Goal: Register for event/course

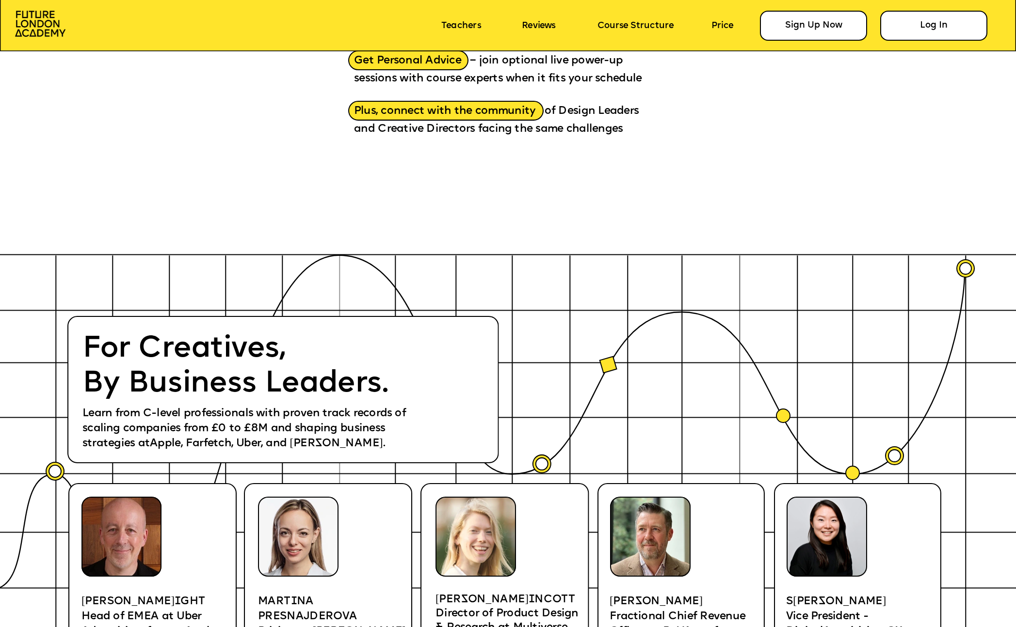
scroll to position [1747, 0]
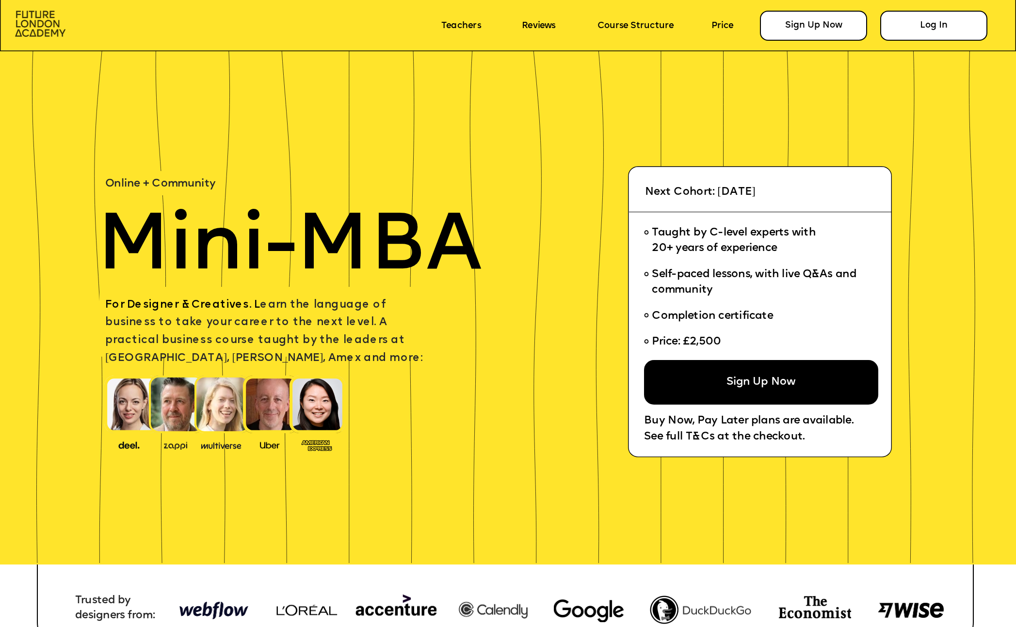
click at [46, 26] on img at bounding box center [40, 24] width 50 height 26
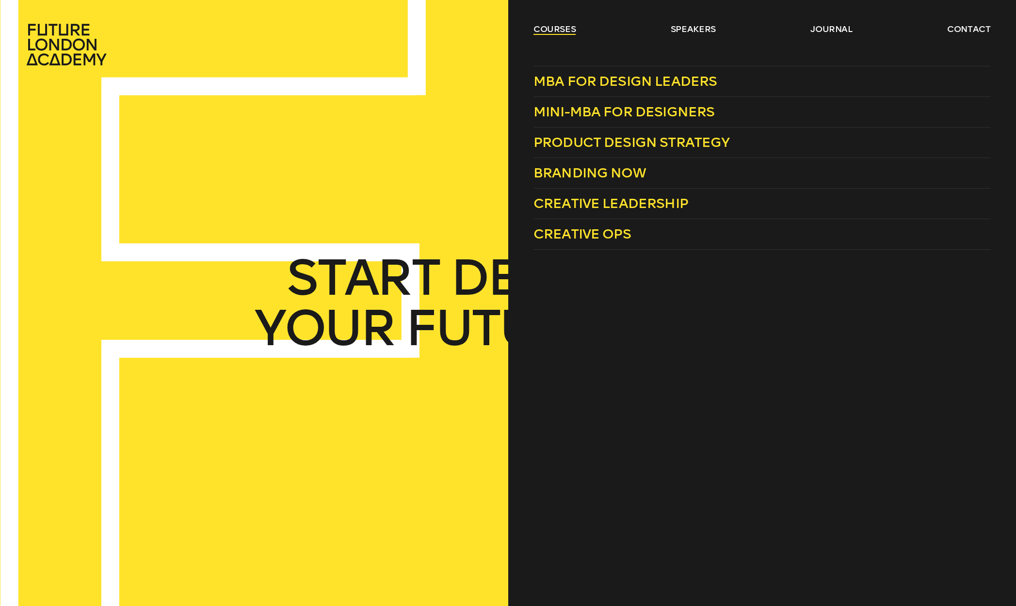
click at [559, 30] on link "courses" at bounding box center [554, 29] width 43 height 12
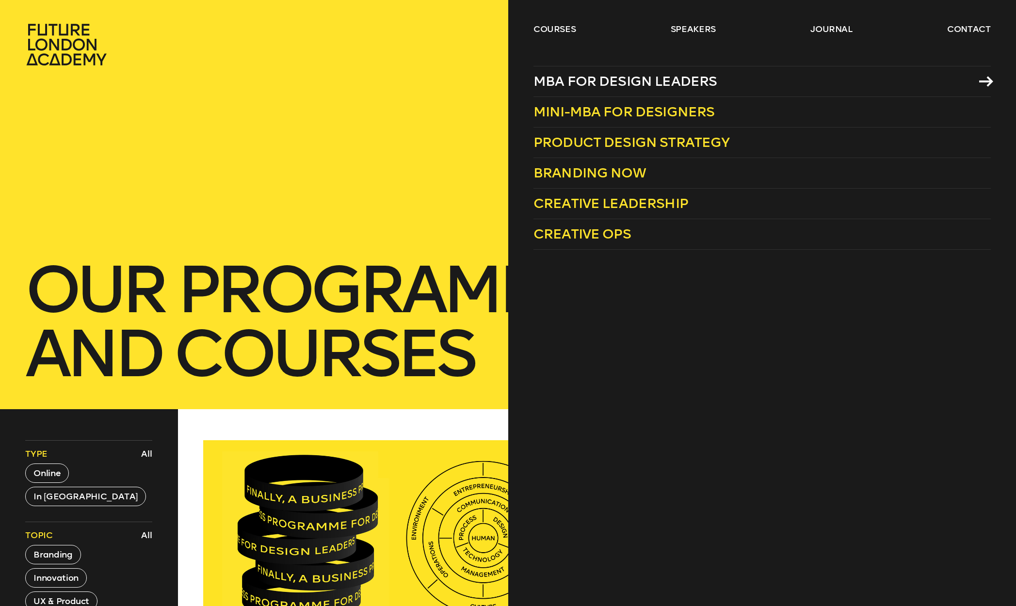
click at [569, 82] on span "MBA for Design Leaders" at bounding box center [625, 81] width 184 height 16
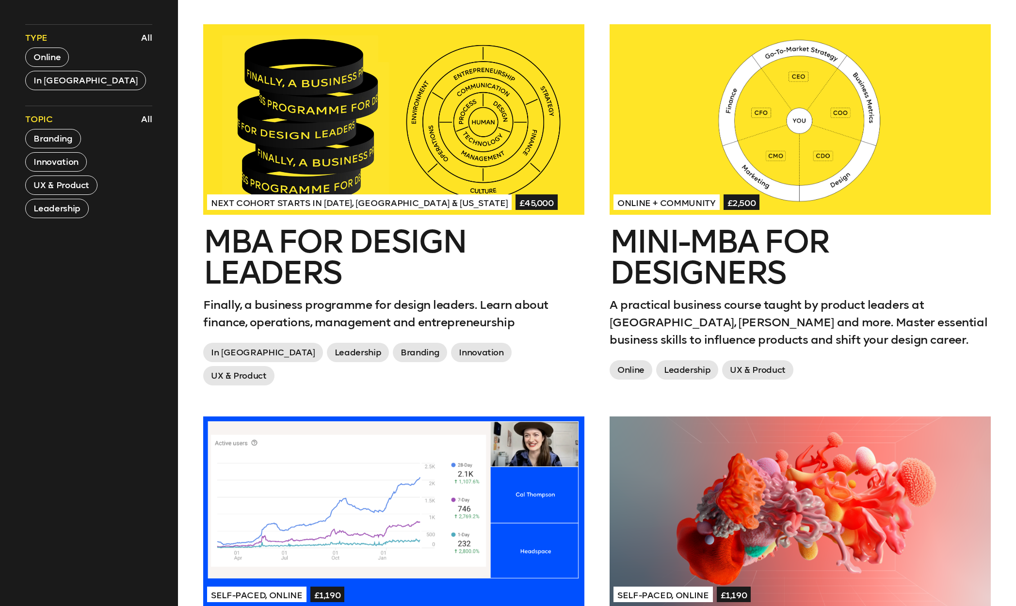
scroll to position [392, 0]
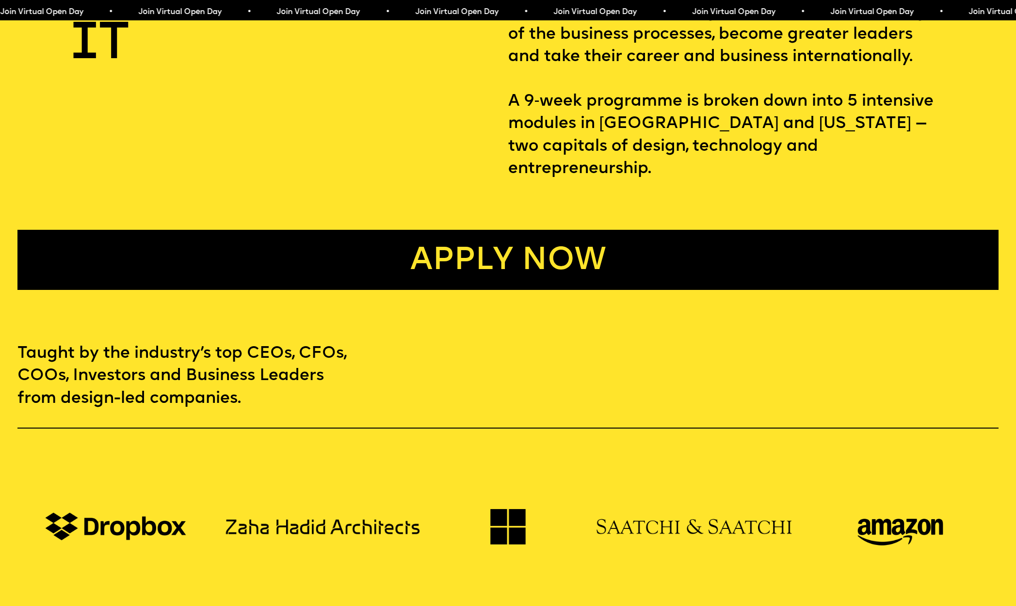
scroll to position [676, 0]
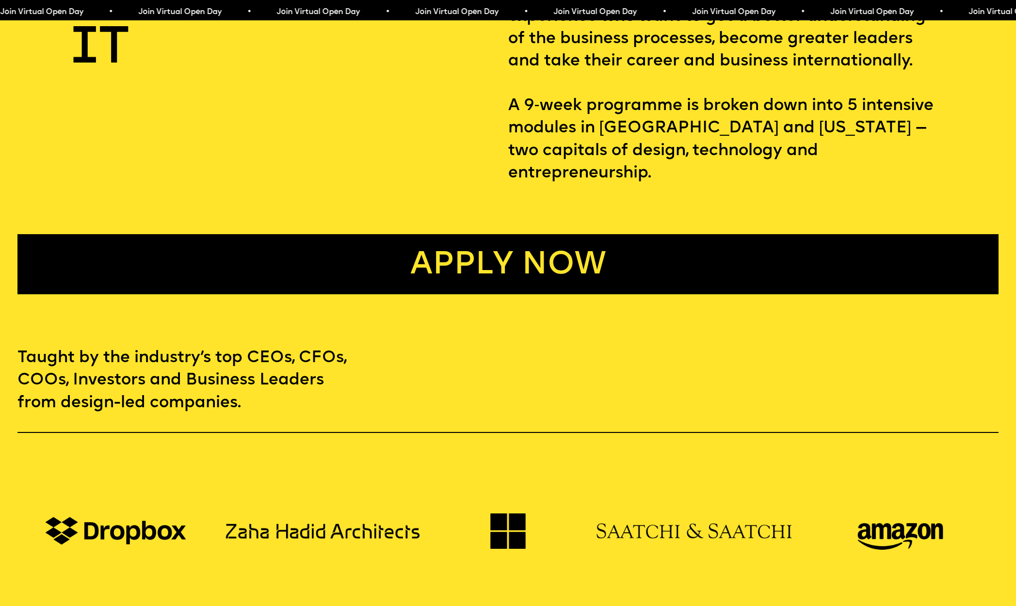
click at [508, 245] on link "Apply now" at bounding box center [507, 264] width 980 height 61
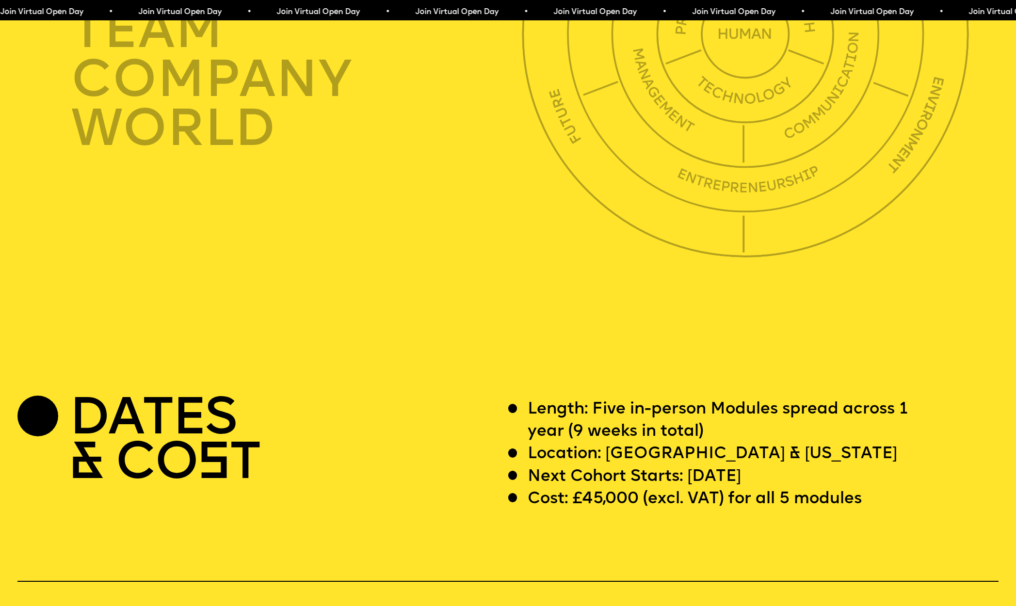
scroll to position [3828, 0]
